Goal: Find specific fact

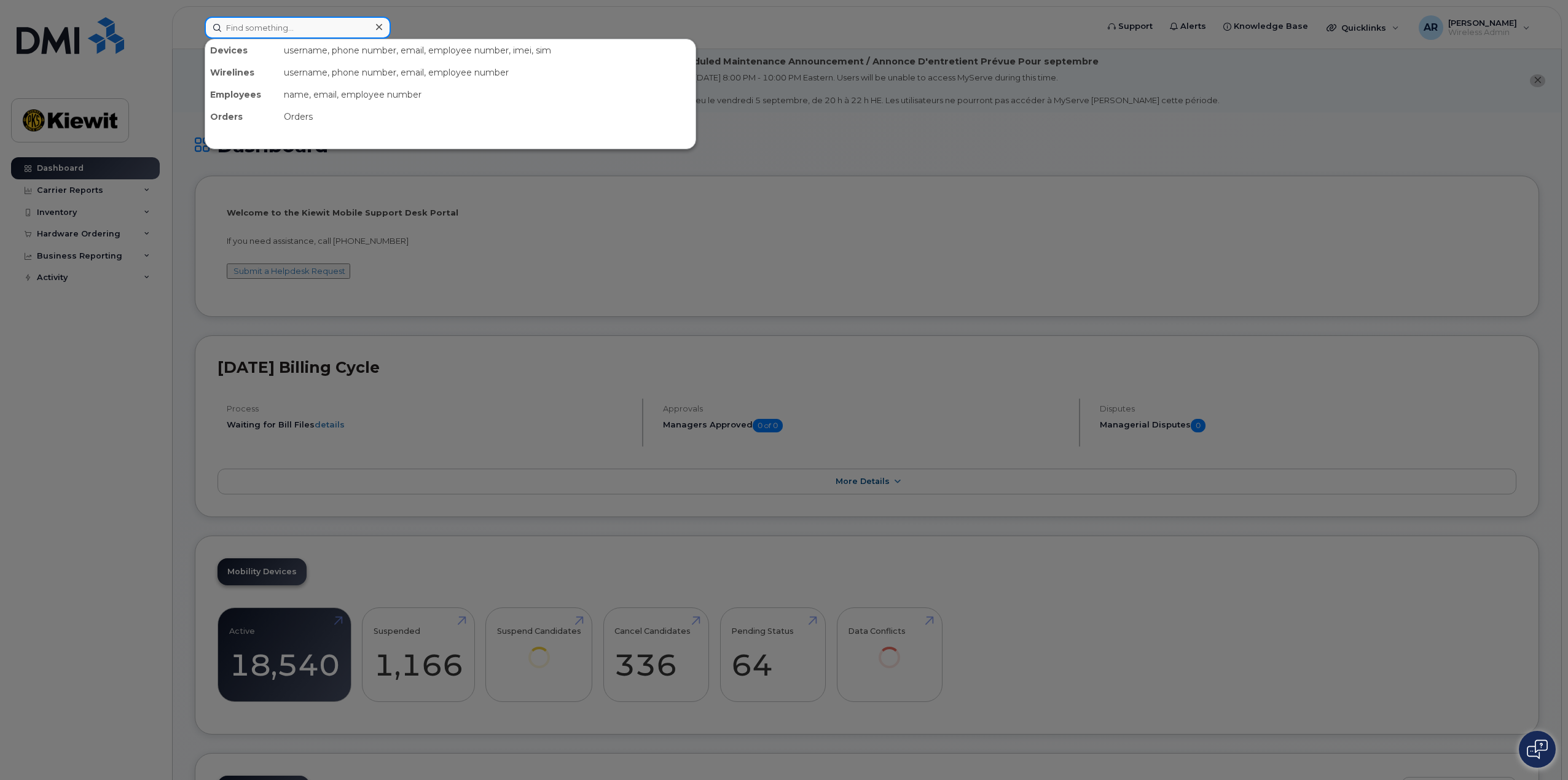
click at [272, 29] on input at bounding box center [297, 28] width 186 height 22
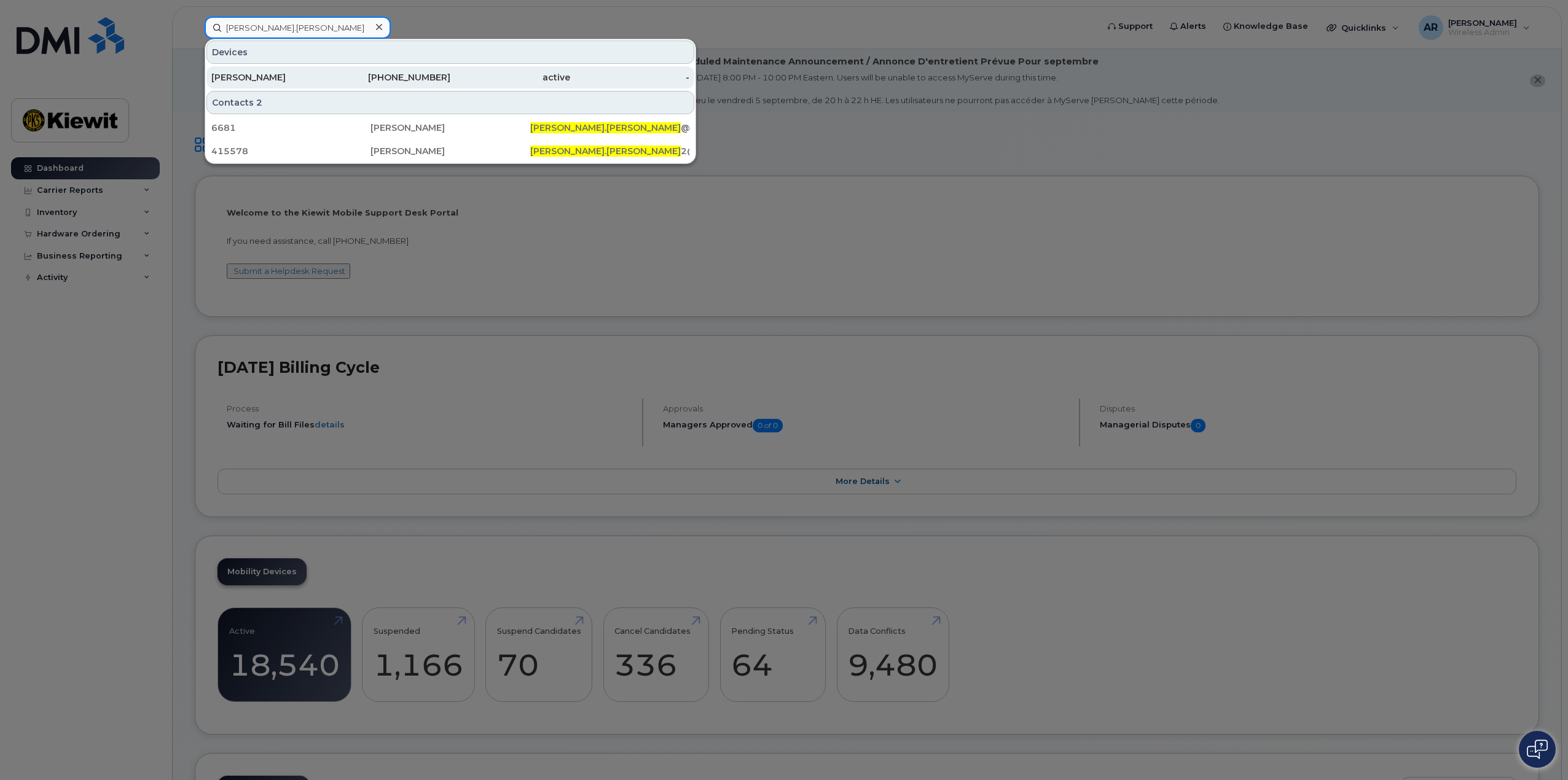
type input "[PERSON_NAME].[PERSON_NAME]"
click at [257, 77] on div "[PERSON_NAME]" at bounding box center [271, 77] width 120 height 12
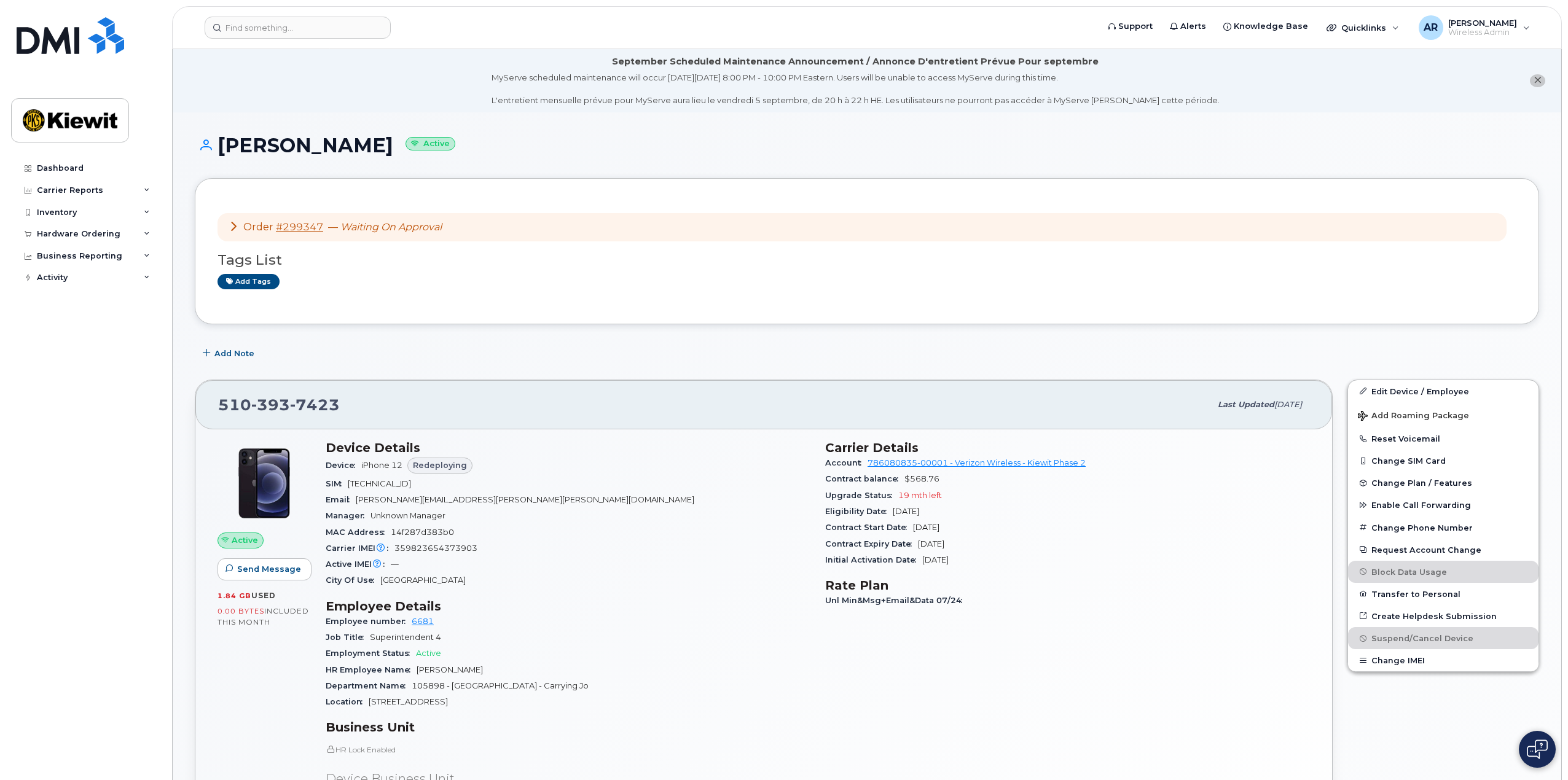
drag, startPoint x: 231, startPoint y: 226, endPoint x: 215, endPoint y: 247, distance: 26.4
click at [231, 226] on icon at bounding box center [234, 226] width 10 height 10
